Goal: Navigation & Orientation: Go to known website

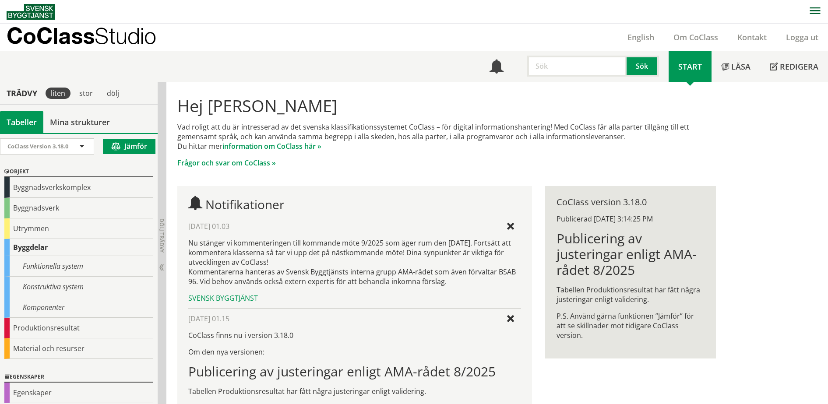
click at [107, 40] on span "Studio" at bounding box center [126, 36] width 62 height 26
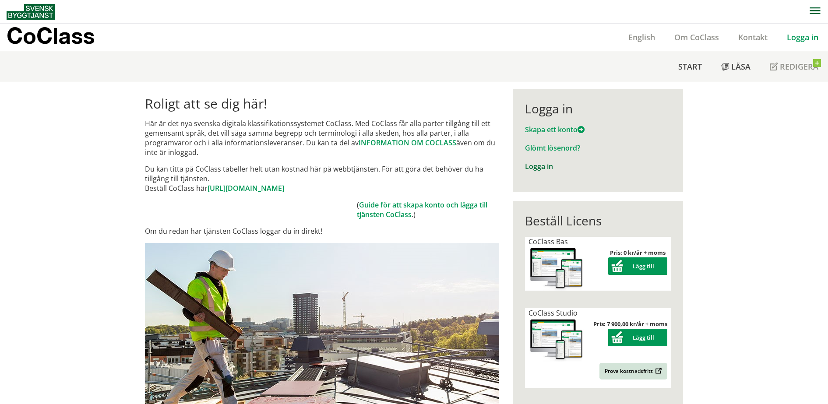
click at [538, 162] on link "Logga in" at bounding box center [539, 167] width 28 height 10
